Goal: Task Accomplishment & Management: Complete application form

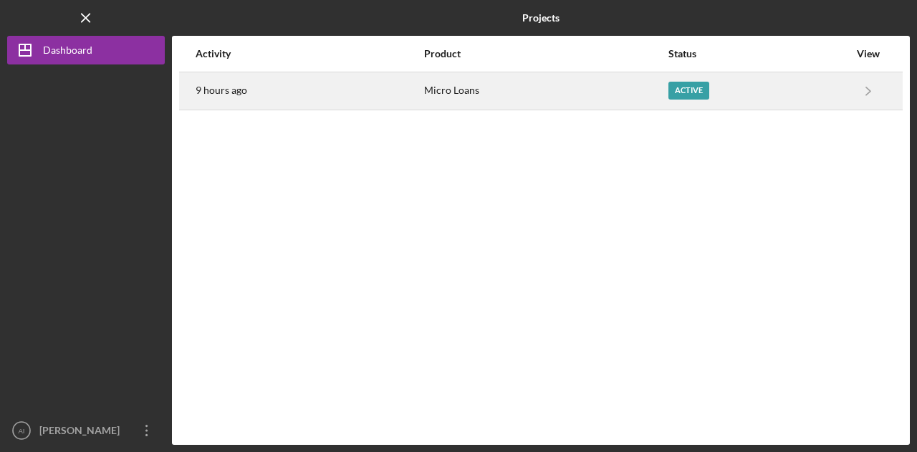
click at [676, 100] on div "Active" at bounding box center [758, 91] width 181 height 36
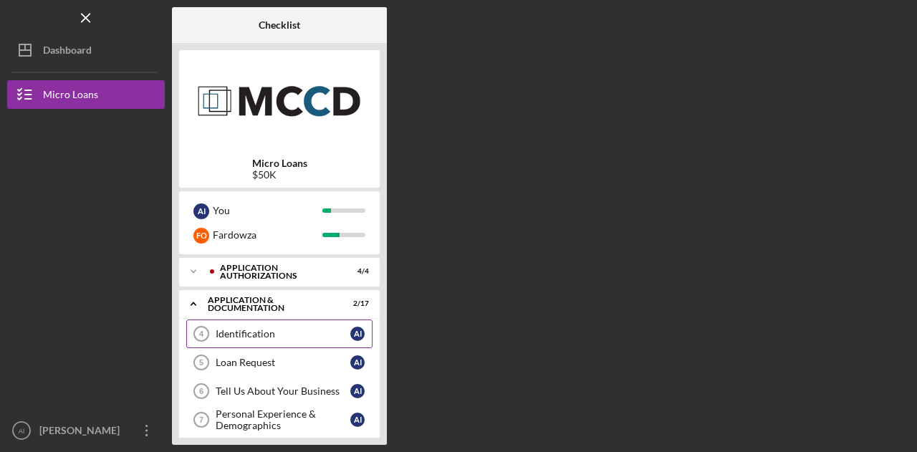
click at [274, 332] on div "Identification" at bounding box center [283, 333] width 135 height 11
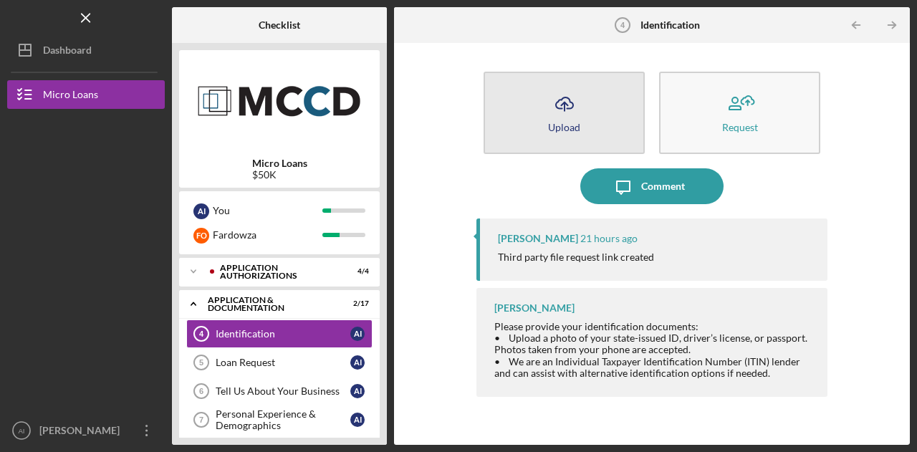
click at [559, 127] on div "Upload" at bounding box center [564, 127] width 32 height 11
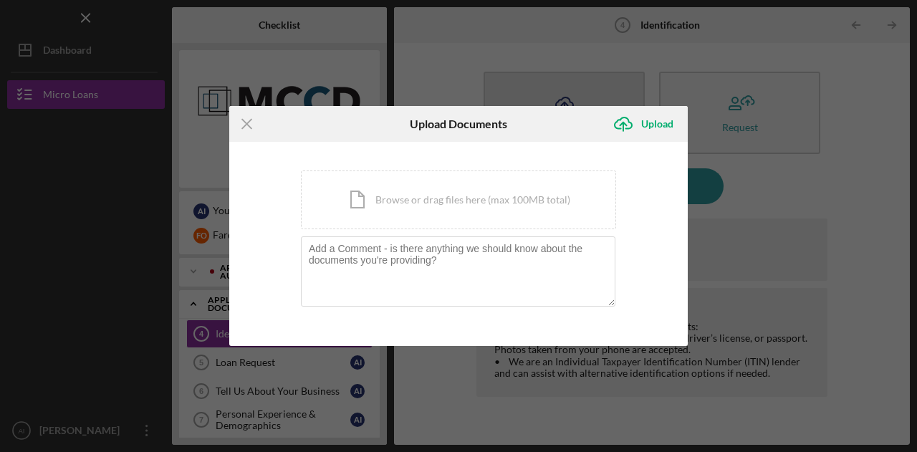
click at [559, 127] on div "Icon/Upload Upload" at bounding box center [611, 124] width 153 height 36
click at [407, 200] on div "Icon/Document Browse or drag files here (max 100MB total) Tap to choose files o…" at bounding box center [458, 200] width 315 height 59
click at [438, 195] on div "Icon/Document Browse or drag files here (max 100MB total) Tap to choose files o…" at bounding box center [458, 200] width 315 height 59
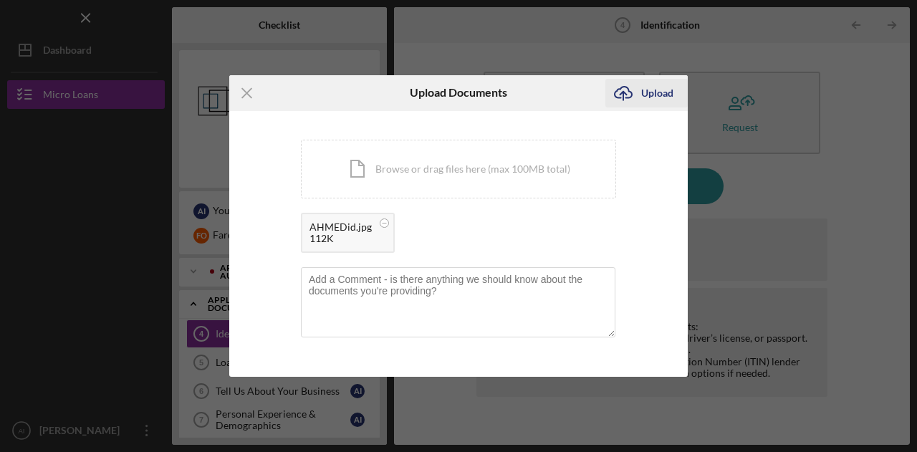
click at [656, 92] on div "Upload" at bounding box center [657, 93] width 32 height 29
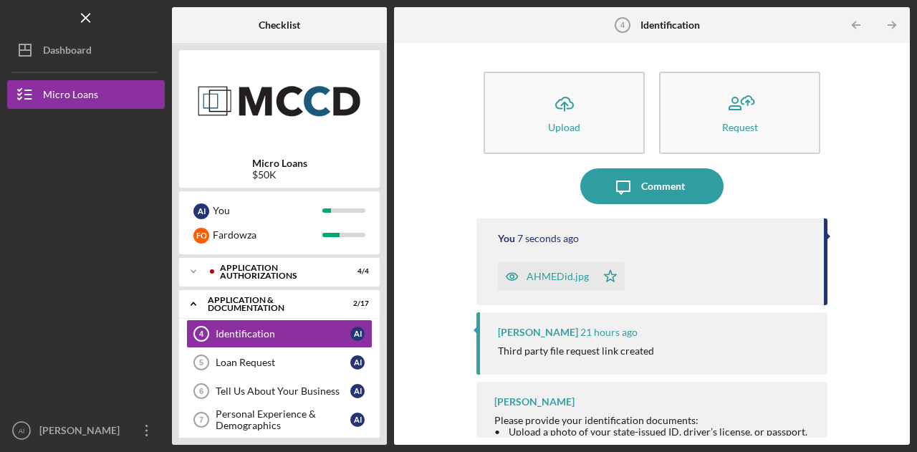
scroll to position [16, 0]
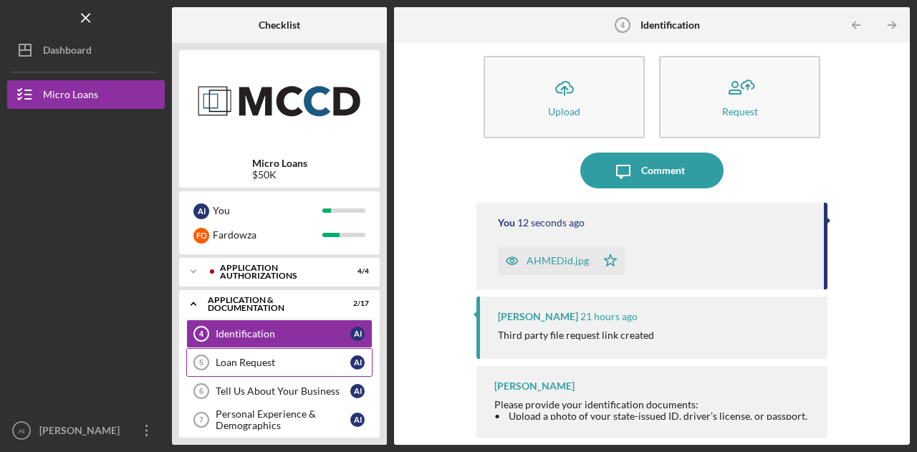
click at [236, 361] on div "Loan Request" at bounding box center [283, 362] width 135 height 11
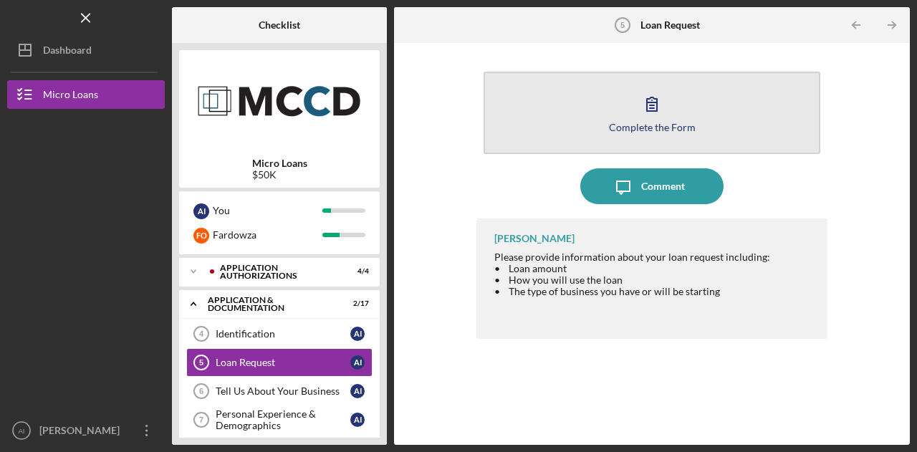
click at [656, 119] on icon "button" at bounding box center [652, 104] width 36 height 36
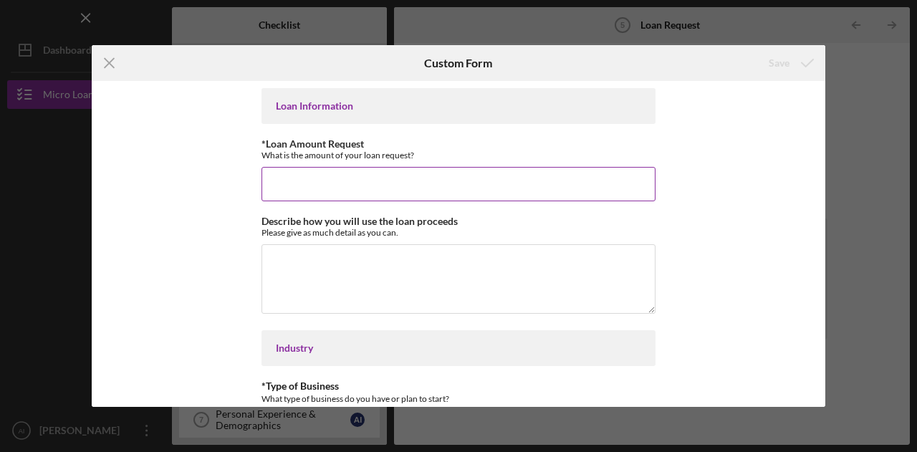
click at [464, 179] on input "*Loan Amount Request" at bounding box center [458, 184] width 394 height 34
type input "$50"
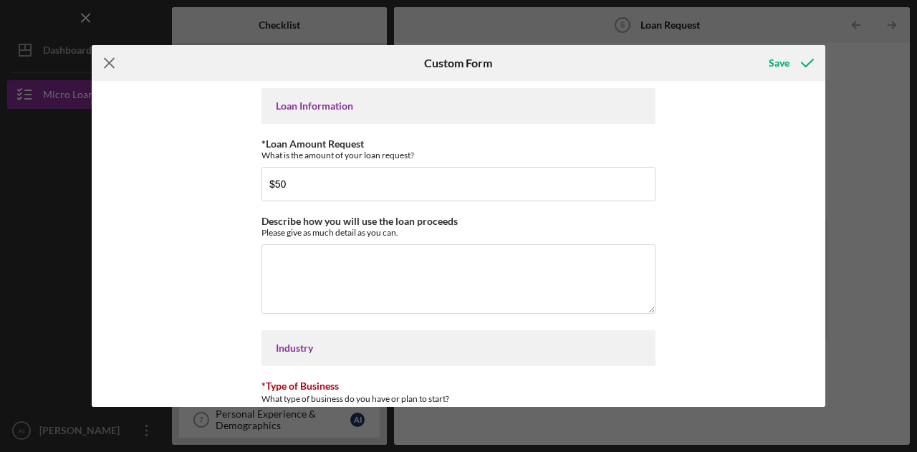
click at [111, 61] on line at bounding box center [109, 63] width 9 height 9
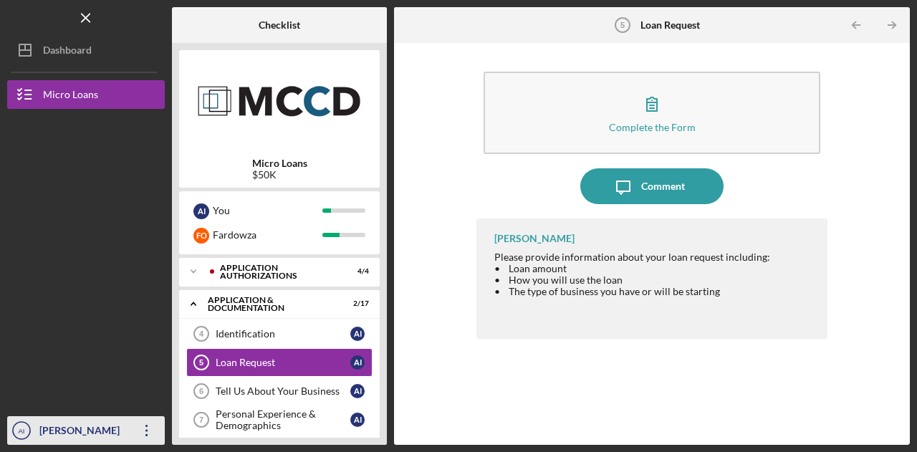
click at [151, 422] on icon "Icon/Overflow" at bounding box center [147, 431] width 36 height 36
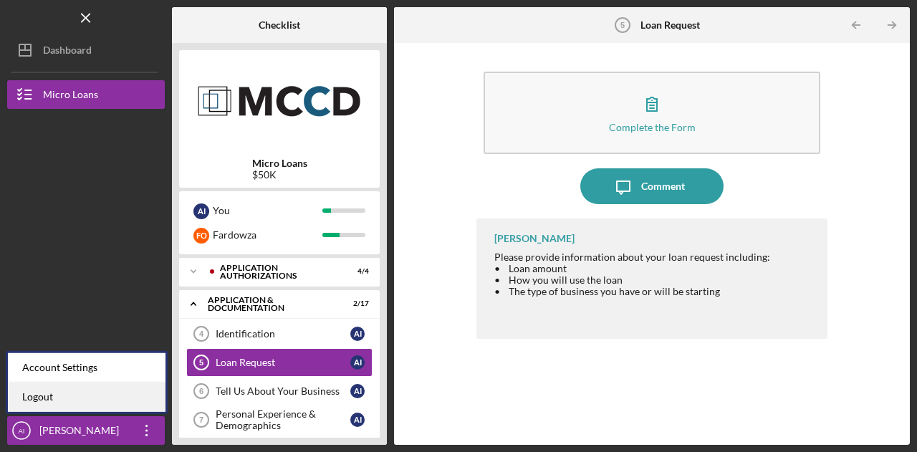
click at [96, 399] on link "Logout" at bounding box center [87, 397] width 158 height 29
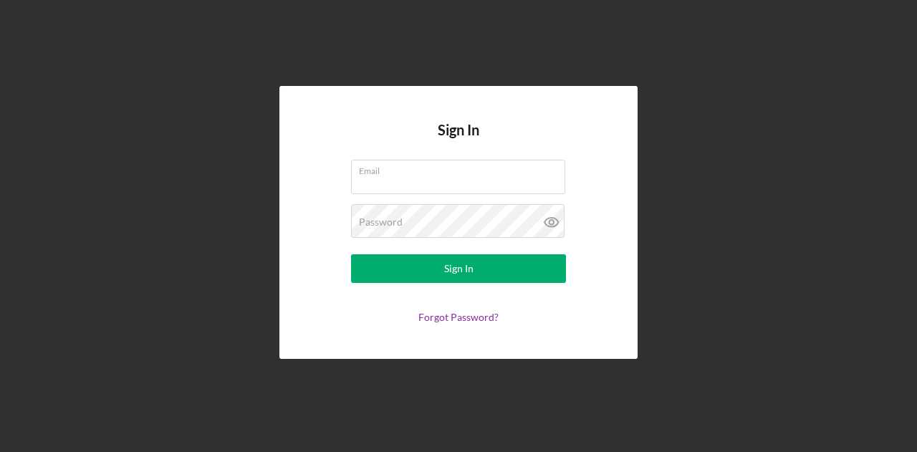
type input "[EMAIL_ADDRESS][DOMAIN_NAME]"
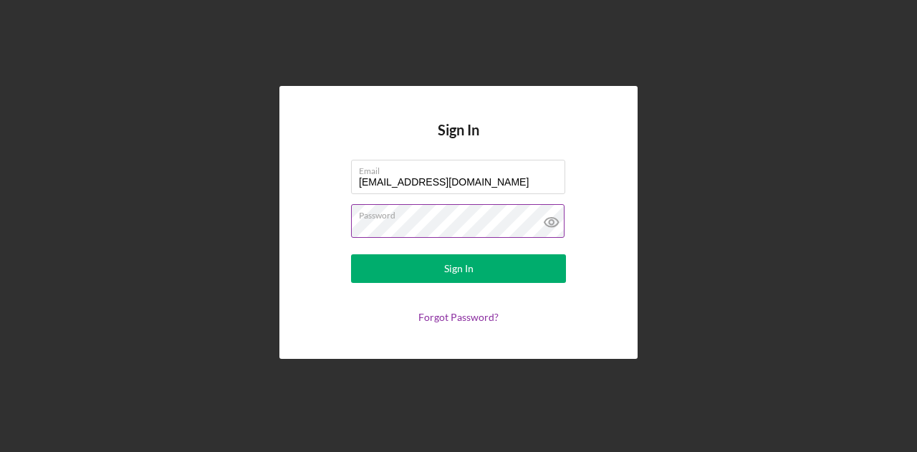
click at [556, 230] on icon at bounding box center [552, 222] width 36 height 36
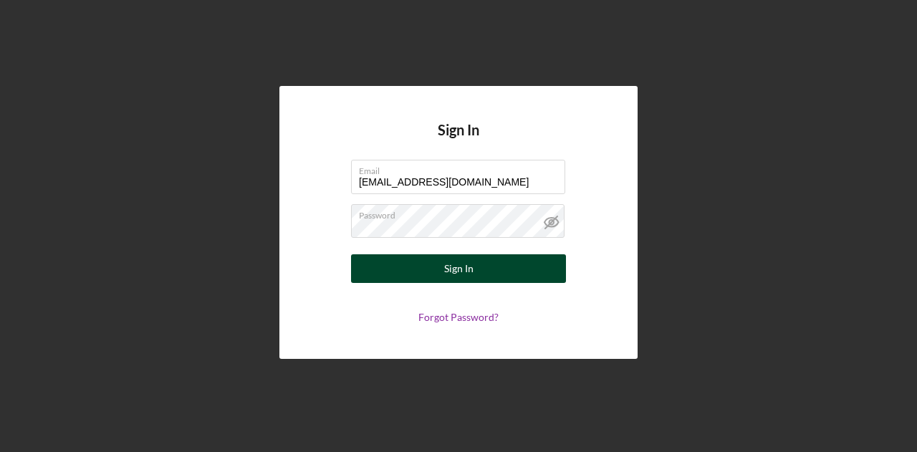
click at [357, 265] on button "Sign In" at bounding box center [458, 268] width 215 height 29
